Goal: Transaction & Acquisition: Purchase product/service

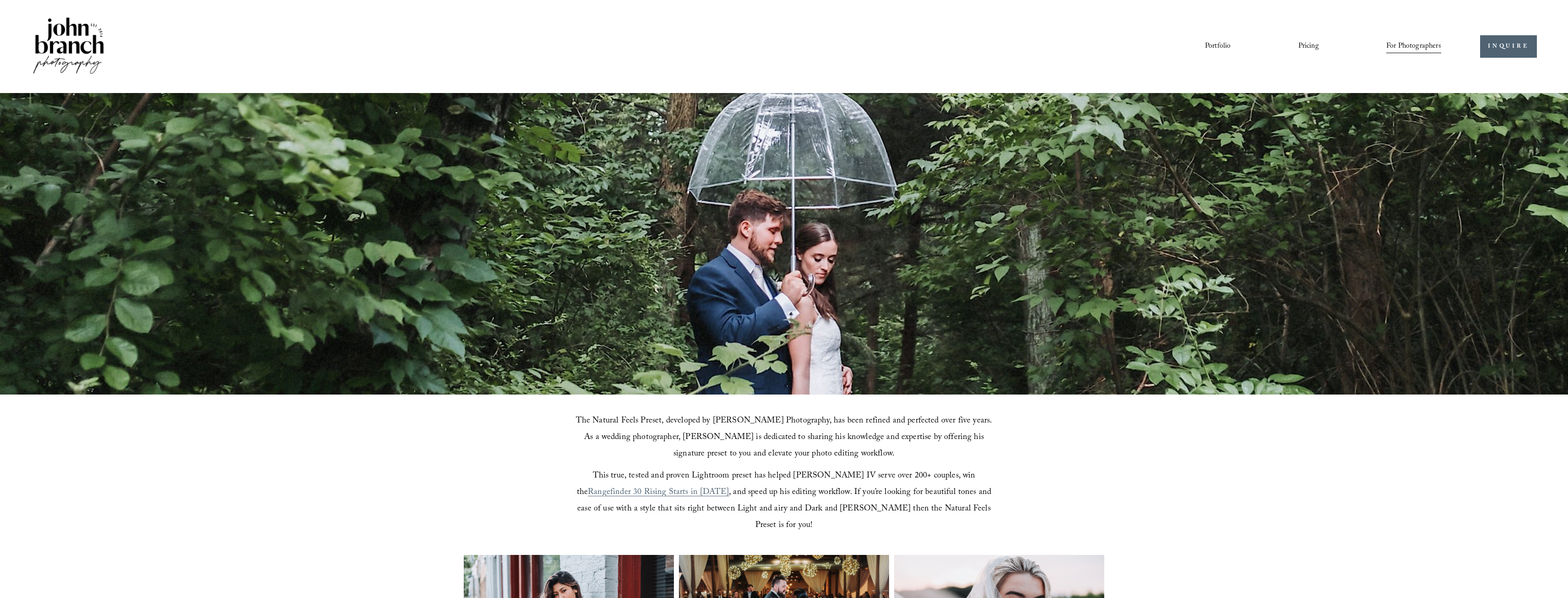
scroll to position [367, 0]
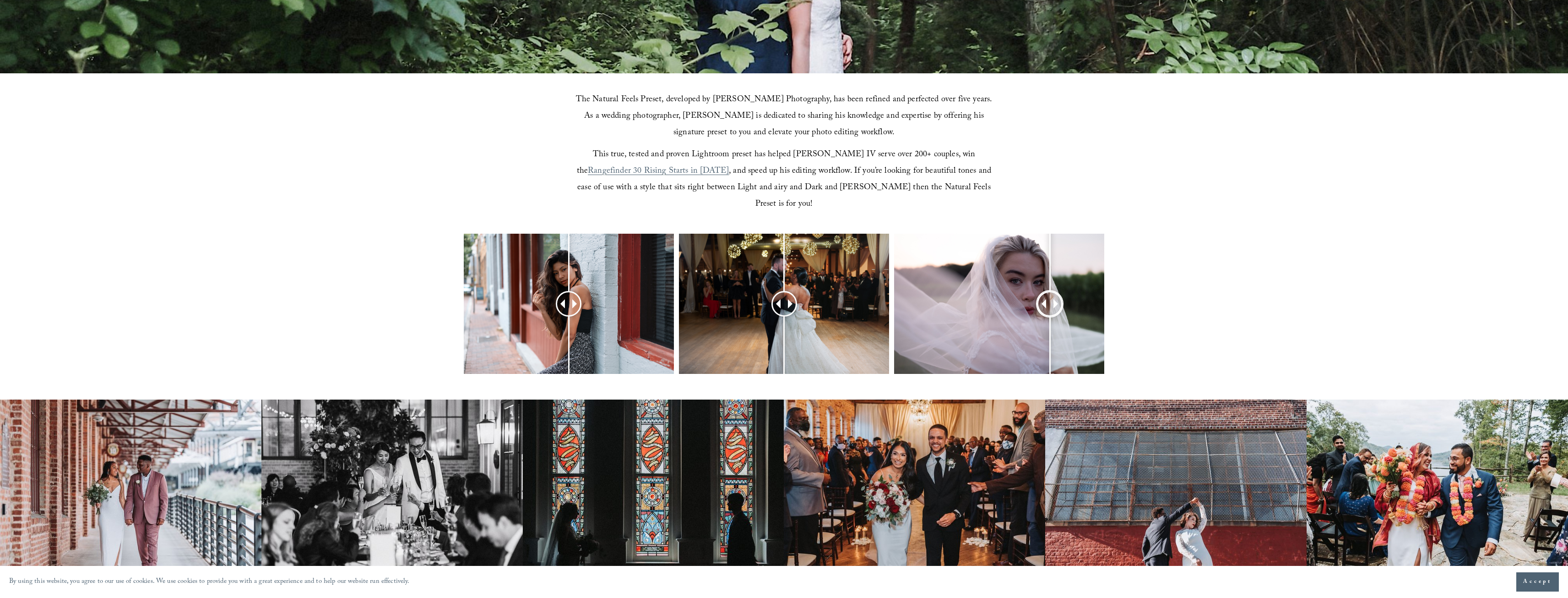
drag, startPoint x: 995, startPoint y: 287, endPoint x: 1058, endPoint y: 290, distance: 63.1
click at [1058, 291] on div at bounding box center [1050, 304] width 26 height 26
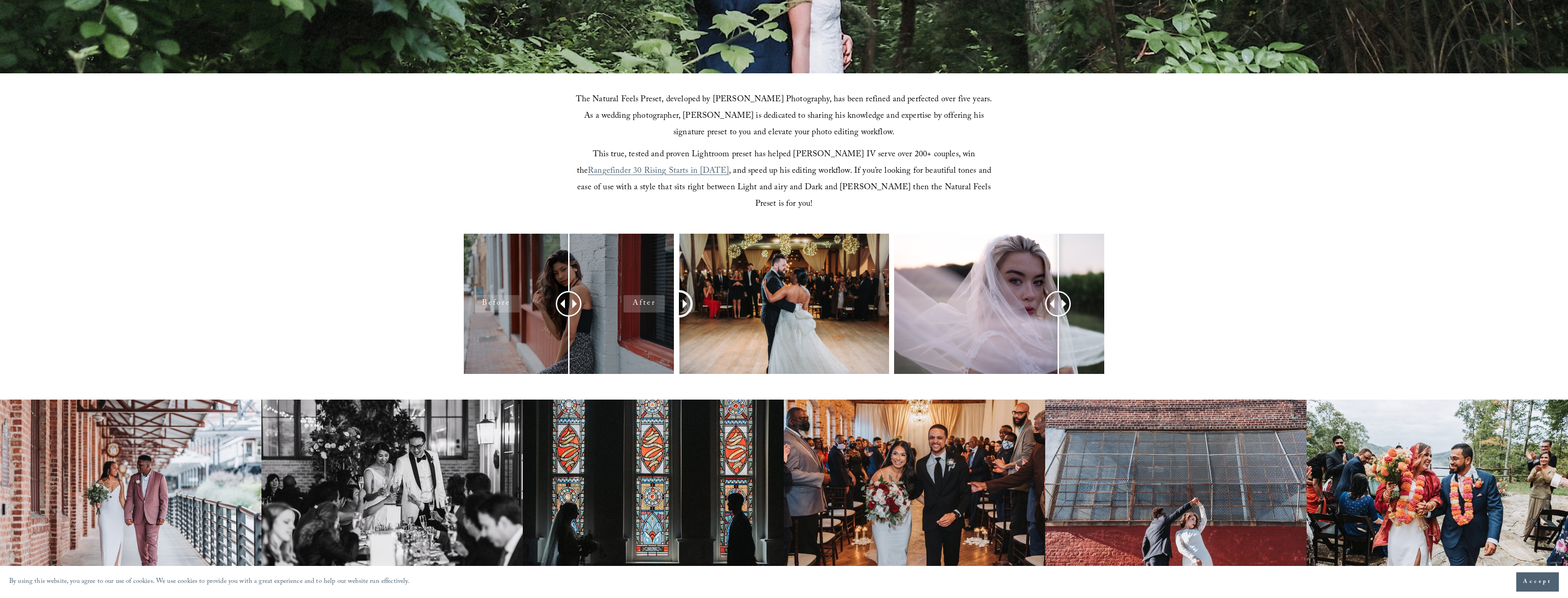
drag, startPoint x: 786, startPoint y: 289, endPoint x: 673, endPoint y: 276, distance: 113.7
click at [673, 276] on div at bounding box center [784, 316] width 1568 height 164
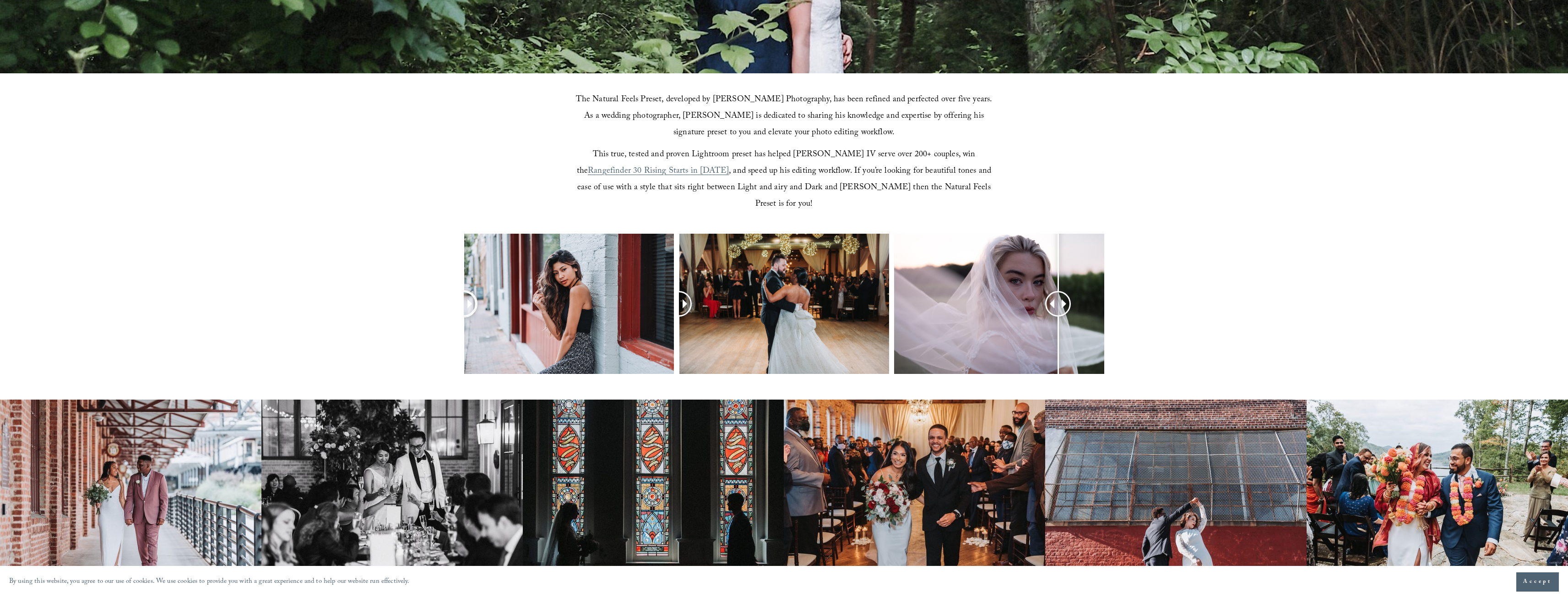
drag, startPoint x: 579, startPoint y: 287, endPoint x: 443, endPoint y: 286, distance: 136.0
click at [441, 286] on div at bounding box center [784, 316] width 1568 height 164
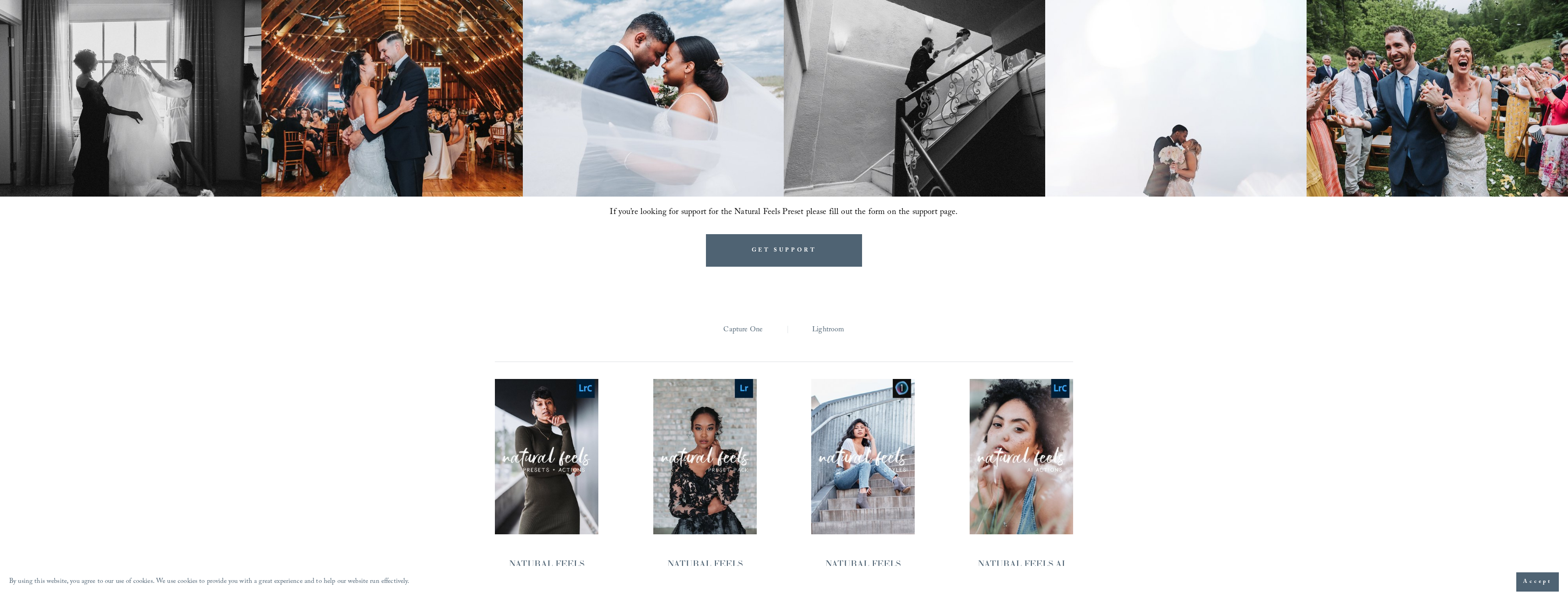
scroll to position [1054, 0]
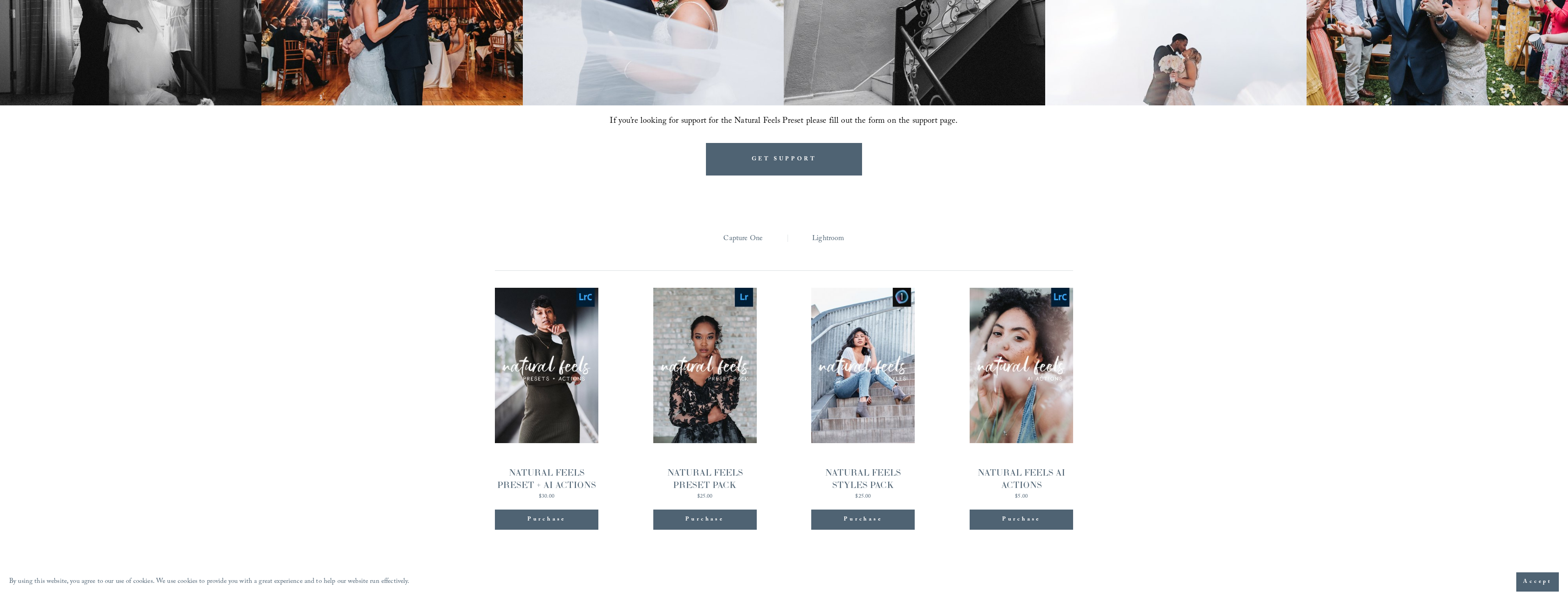
click at [710, 371] on link "Quick View NATURAL FEELS PRESET PACK $25.00" at bounding box center [705, 393] width 103 height 211
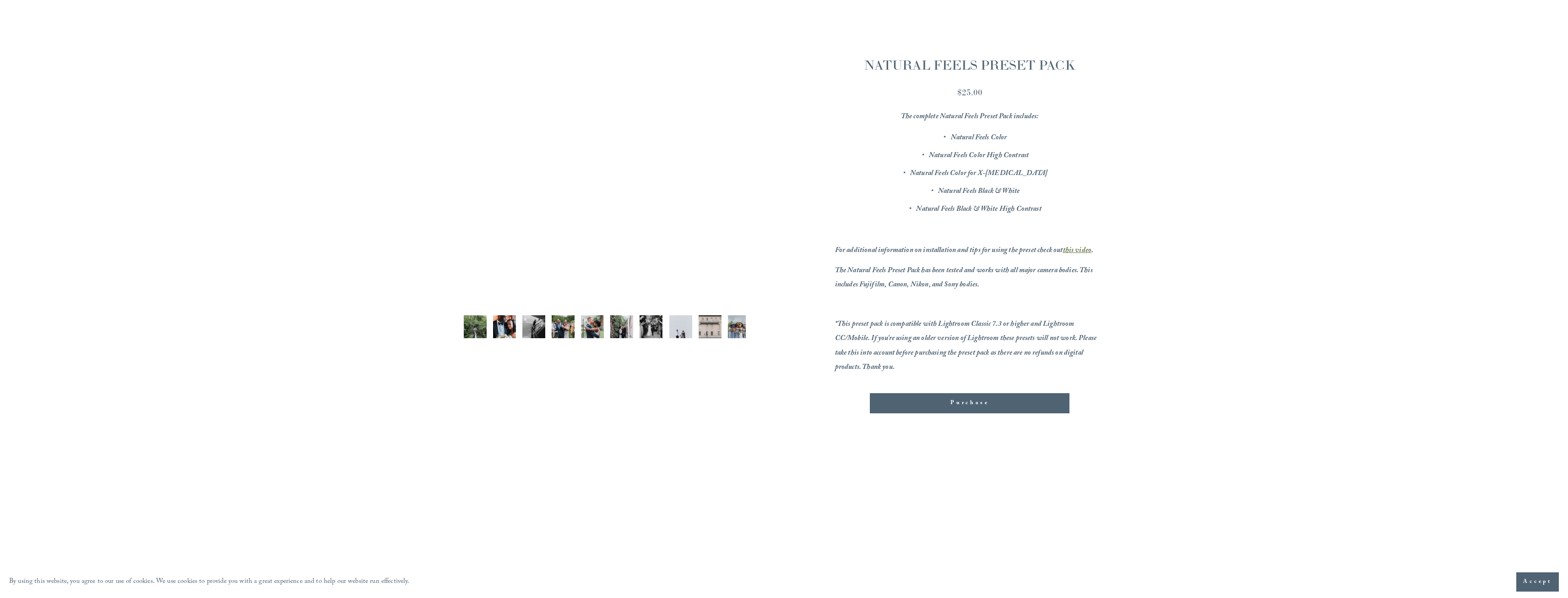
scroll to position [138, 0]
click at [503, 325] on img "Image 2 of 12" at bounding box center [505, 327] width 23 height 23
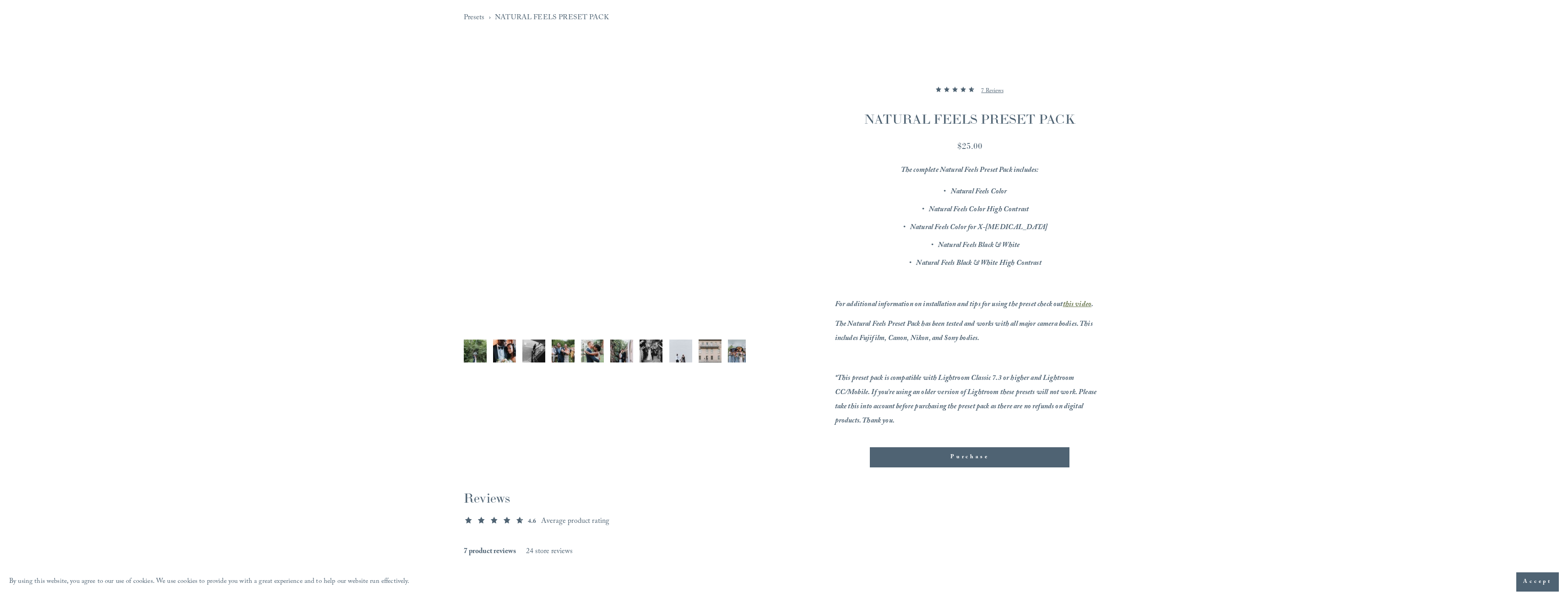
scroll to position [91, 0]
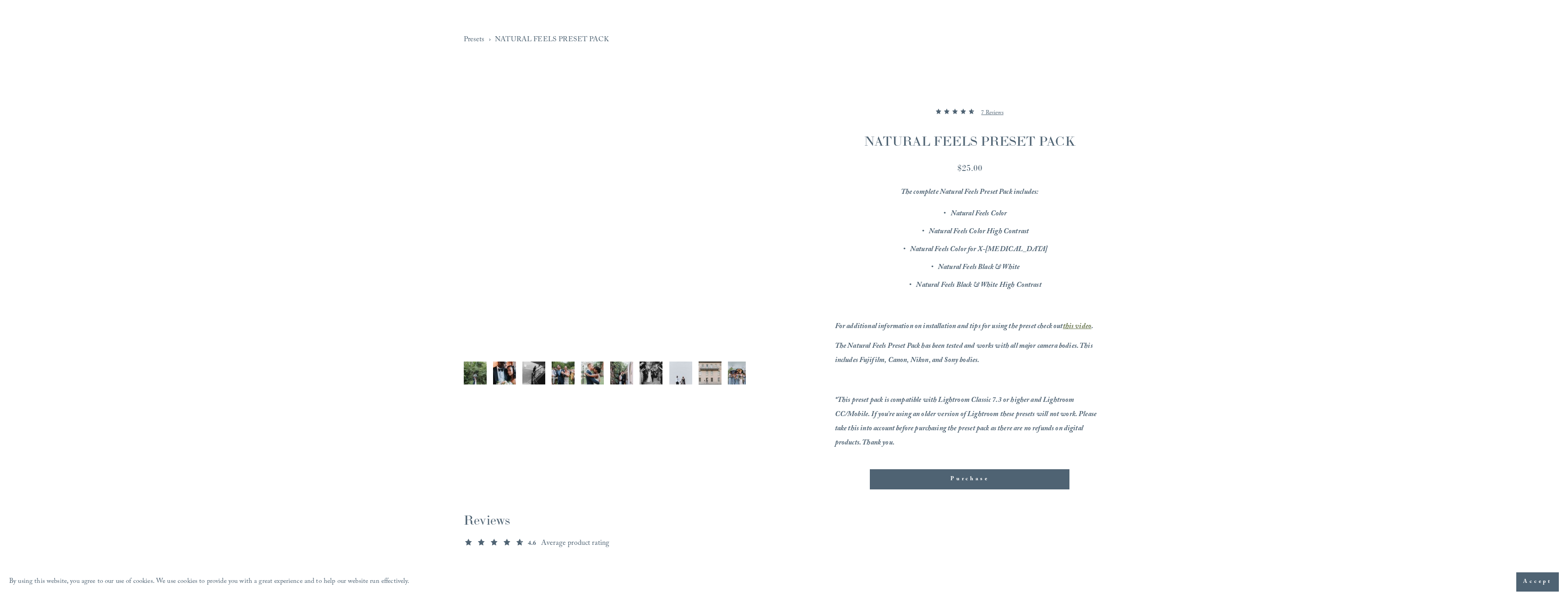
click at [537, 373] on img "Image 3 of 12" at bounding box center [534, 373] width 23 height 23
click at [559, 376] on img "Image 4 of 12" at bounding box center [563, 373] width 23 height 23
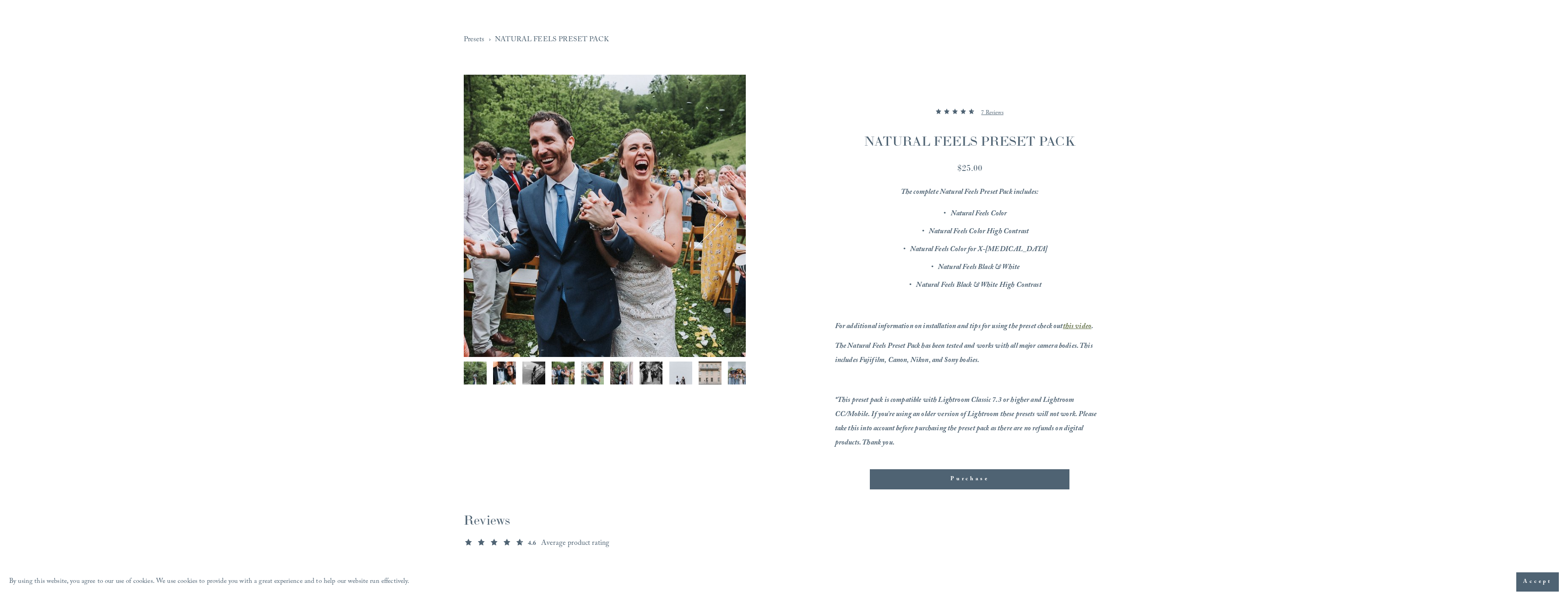
click at [570, 373] on img "Image 4 of 12" at bounding box center [563, 373] width 23 height 23
click at [584, 373] on img "Image 5 of 12" at bounding box center [592, 373] width 23 height 23
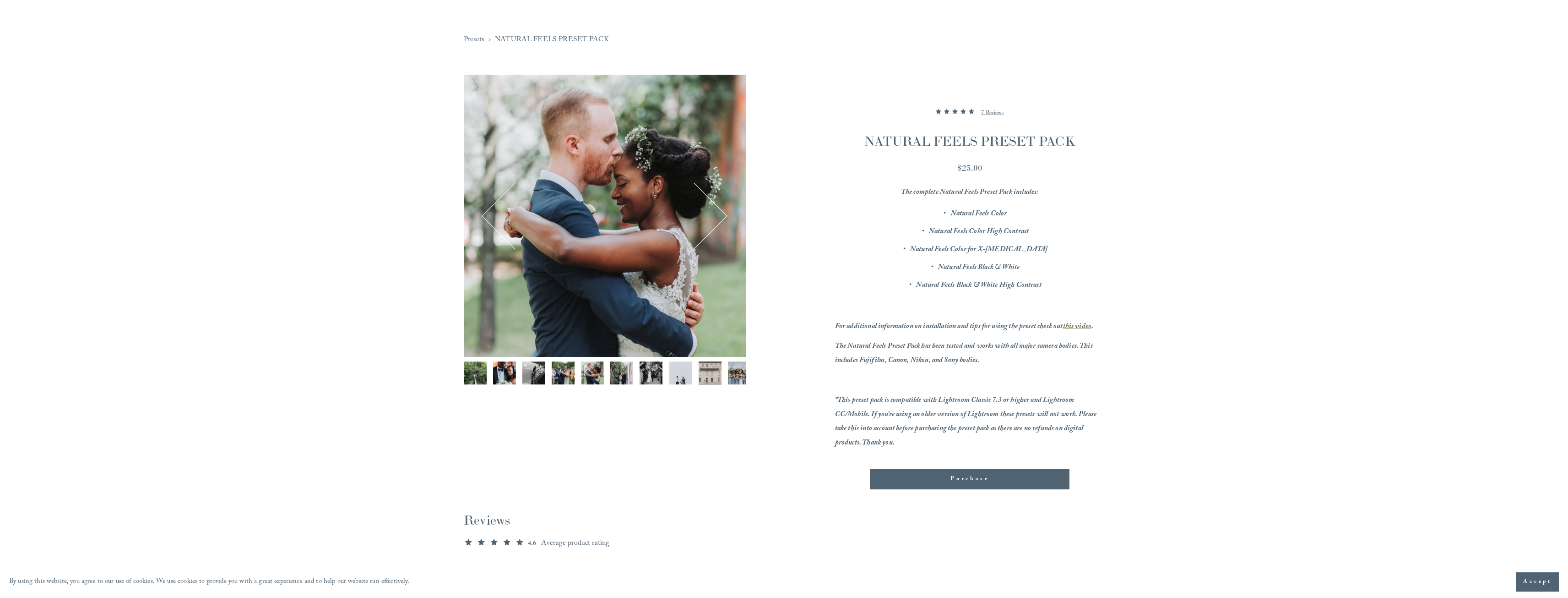
click at [620, 374] on img "Image 6 of 12" at bounding box center [622, 373] width 23 height 23
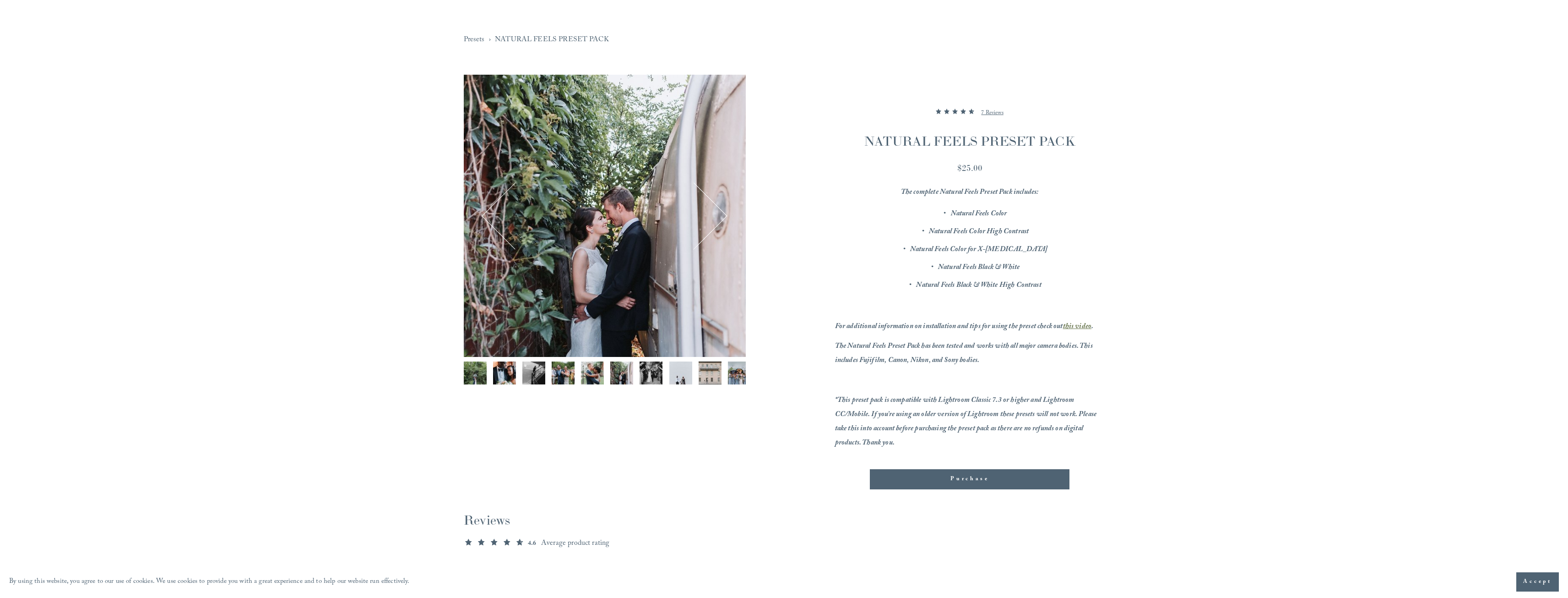
click at [649, 376] on img "Image 7 of 12" at bounding box center [651, 373] width 23 height 23
